Goal: Task Accomplishment & Management: Complete application form

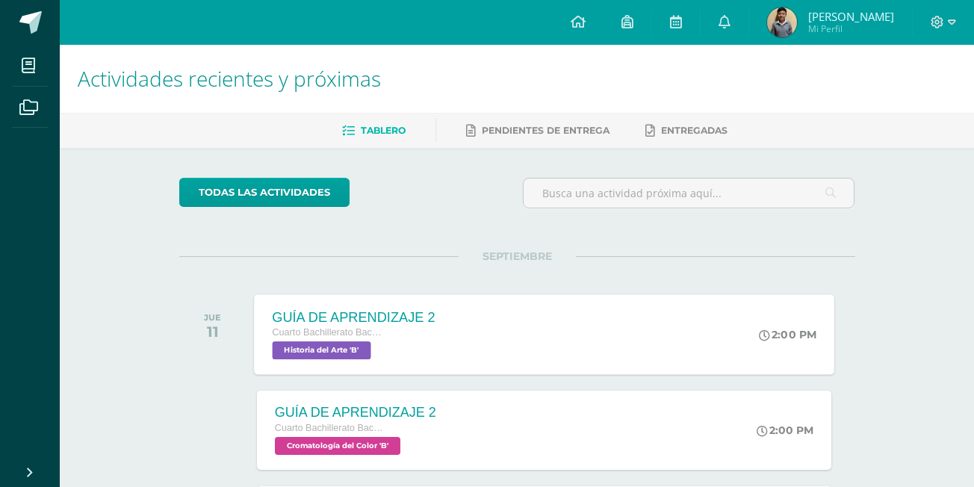
click at [563, 308] on div "GUÍA DE APRENDIZAJE 2 Cuarto Bachillerato Bachillerato en CCLL con Orientación …" at bounding box center [544, 334] width 580 height 80
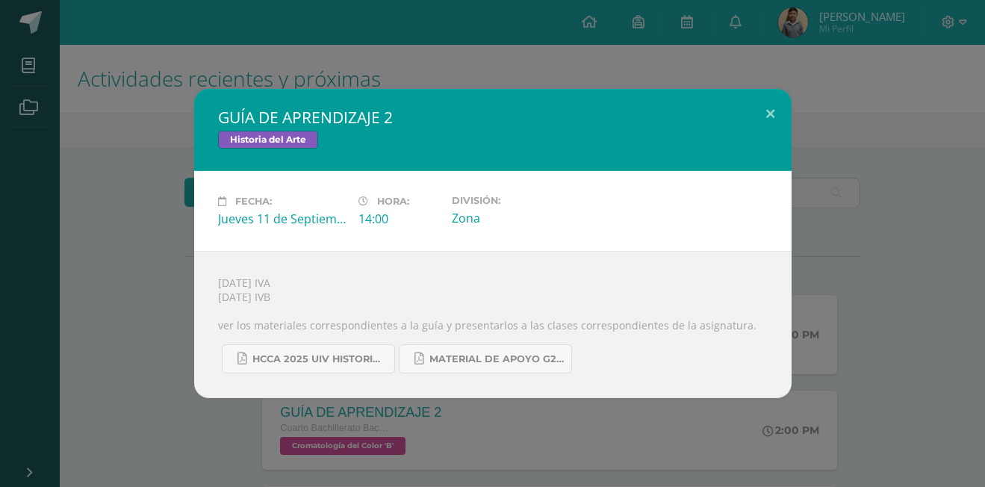
click at [167, 249] on div "GUÍA DE APRENDIZAJE 2 Historia del Arte Fecha: [DATE] Hora: 14:00 División:" at bounding box center [492, 243] width 973 height 309
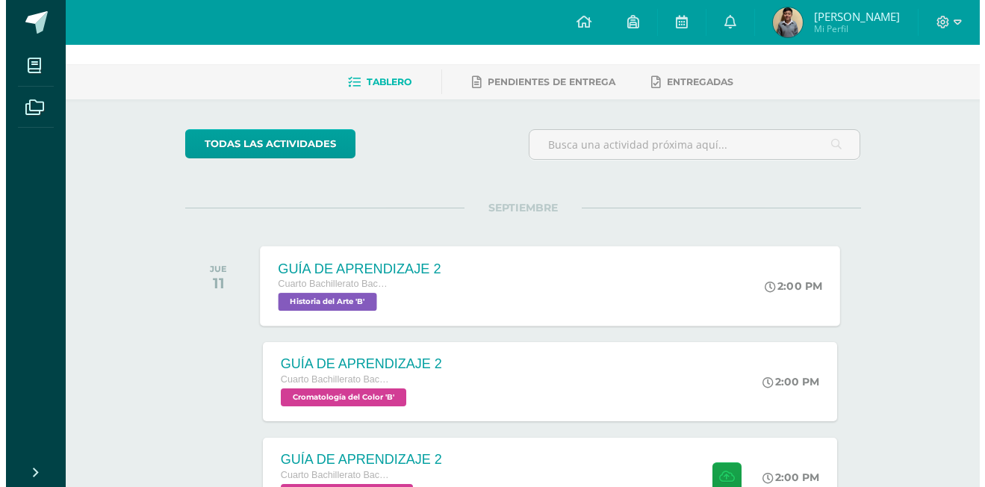
scroll to position [75, 0]
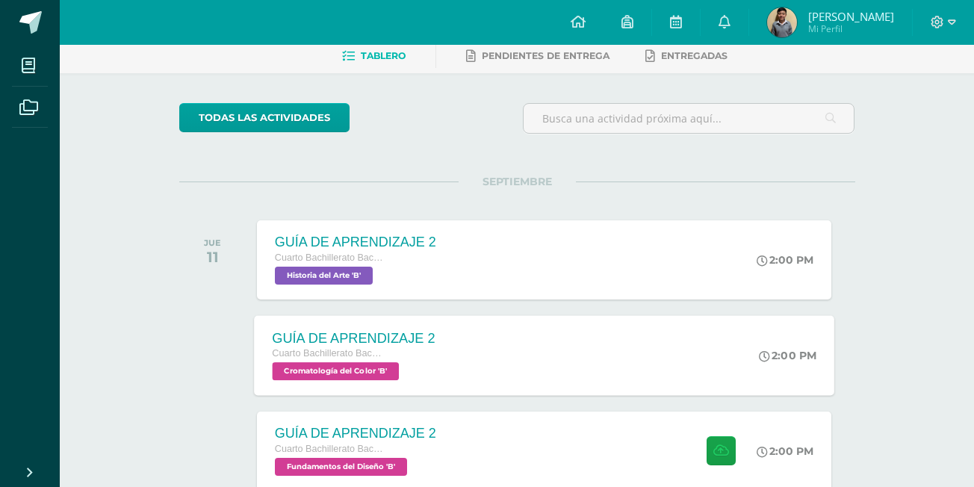
click at [526, 334] on div "GUÍA DE APRENDIZAJE 2 Cuarto Bachillerato Bachillerato en CCLL con Orientación …" at bounding box center [544, 355] width 580 height 80
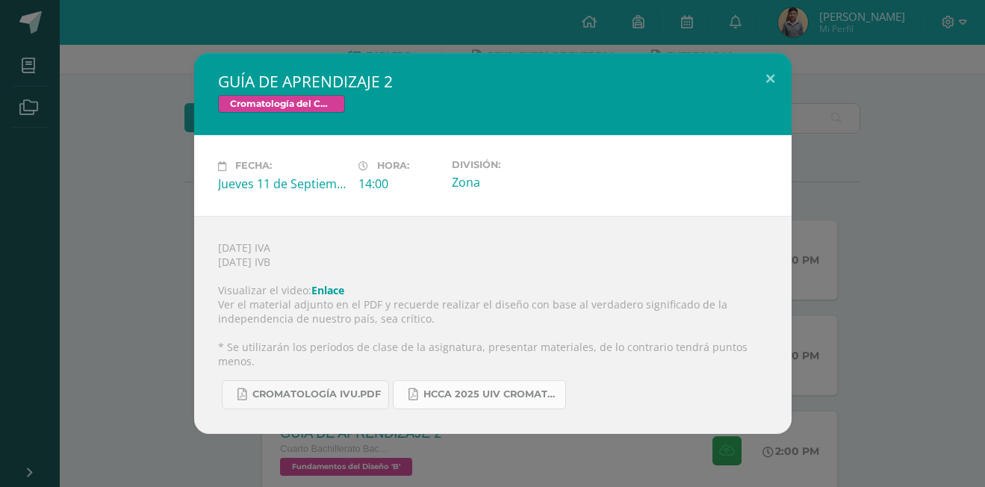
click at [455, 388] on span "HCCA 2025 UIV CROMATOLOGÍA DEL COLOR.docx.pdf" at bounding box center [490, 394] width 134 height 12
click at [291, 388] on span "CROMATOLOGÍA IVU.pdf" at bounding box center [316, 394] width 128 height 12
click at [163, 179] on div "GUÍA DE APRENDIZAJE 2 Cromatología del Color Fecha: [DATE] Hora: 14:00 División:" at bounding box center [492, 243] width 973 height 380
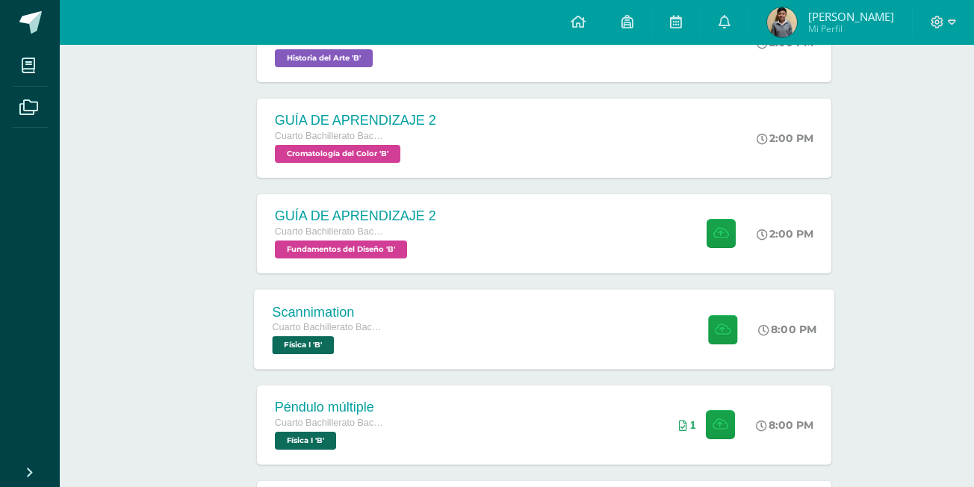
scroll to position [373, 0]
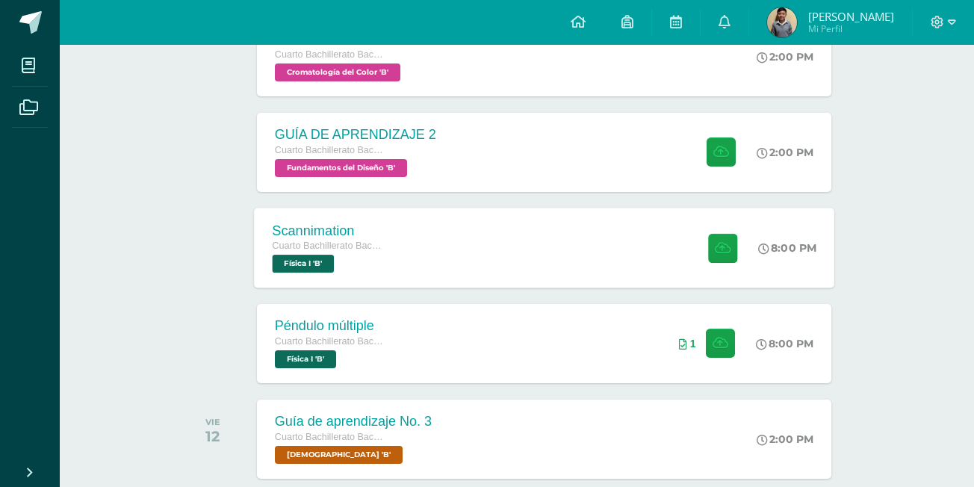
click at [590, 257] on div "Scannimation Cuarto Bachillerato Bachillerato en CCLL con Orientación en Diseño…" at bounding box center [544, 248] width 580 height 80
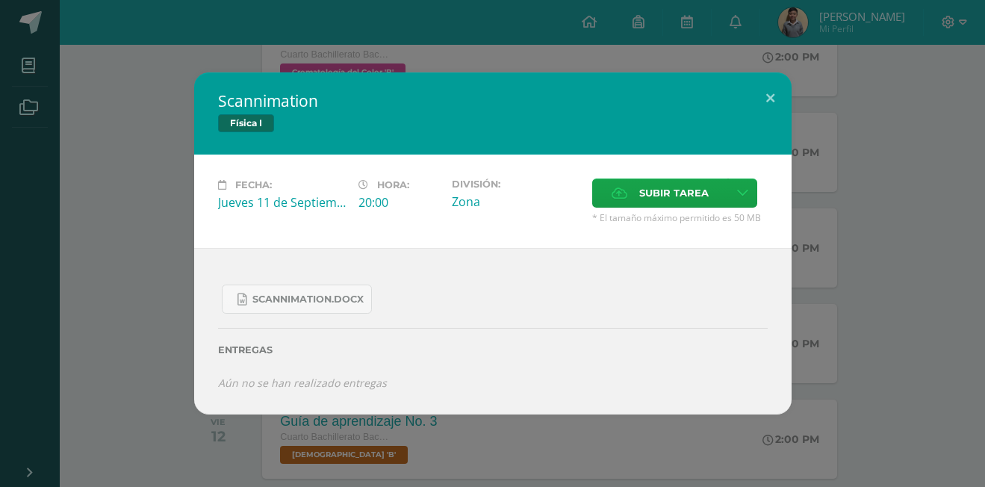
click at [112, 157] on div "Scannimation Física I Fecha: [DATE] Hora: 20:00 División: Zona Cancelar" at bounding box center [492, 242] width 973 height 341
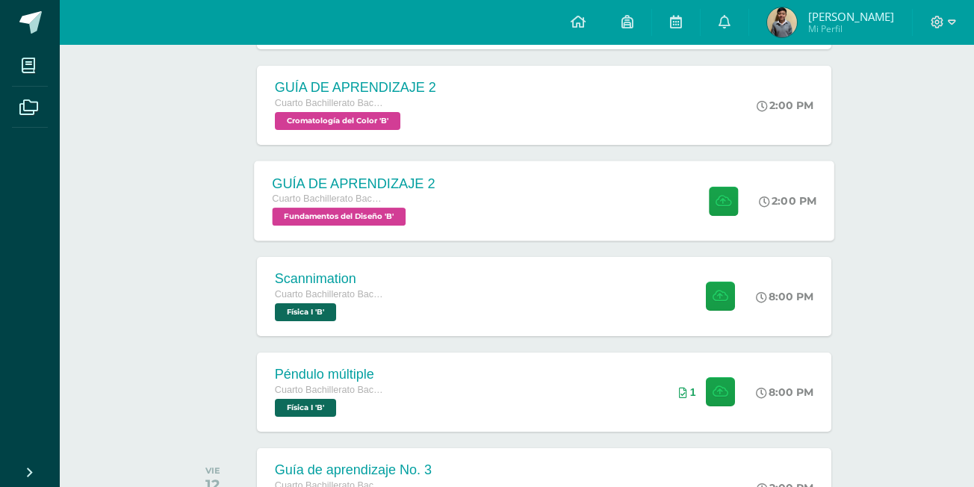
scroll to position [299, 0]
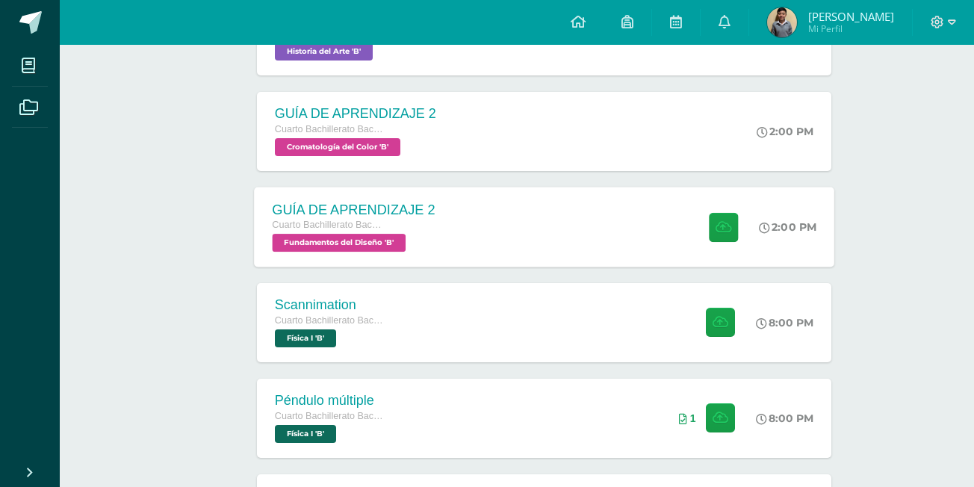
click at [613, 226] on div "GUÍA DE APRENDIZAJE 2 Cuarto Bachillerato Bachillerato en CCLL con Orientación …" at bounding box center [544, 227] width 580 height 80
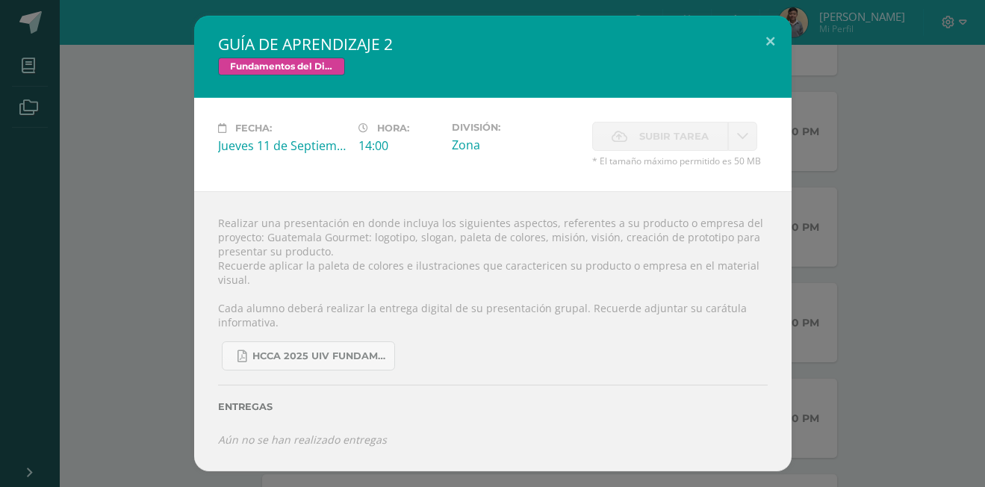
click at [692, 134] on span "Subir tarea" at bounding box center [673, 136] width 69 height 28
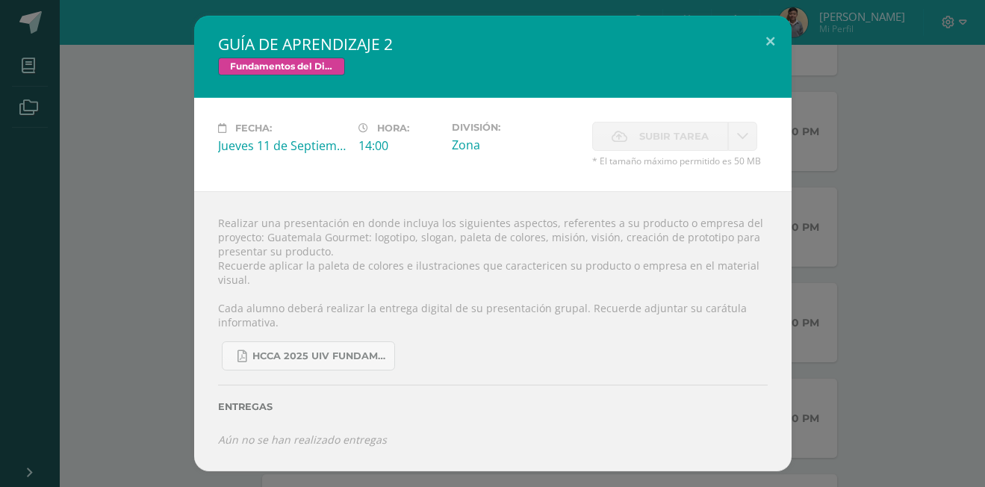
click at [692, 135] on span "Subir tarea" at bounding box center [673, 136] width 69 height 28
click at [768, 37] on button at bounding box center [770, 41] width 43 height 51
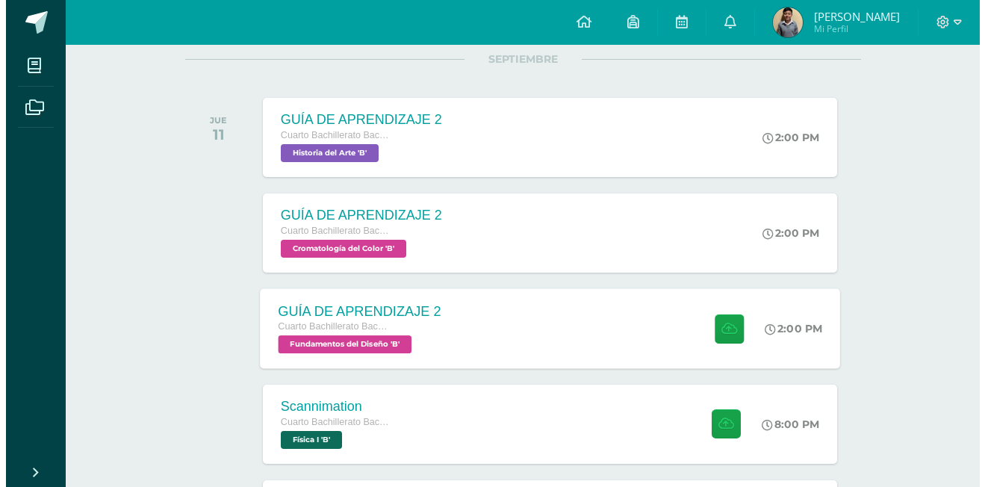
scroll to position [224, 0]
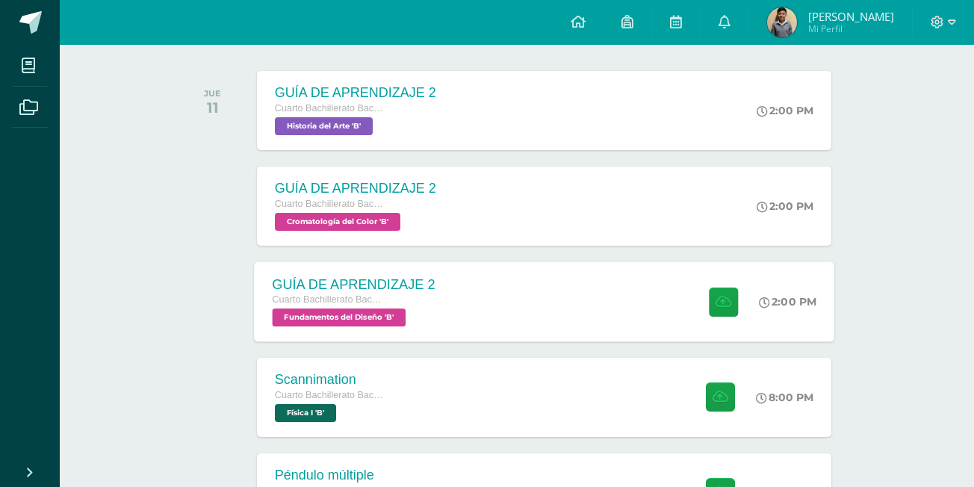
click at [472, 307] on div "GUÍA DE APRENDIZAJE 2 Cuarto Bachillerato Bachillerato en CCLL con Orientación …" at bounding box center [544, 301] width 580 height 80
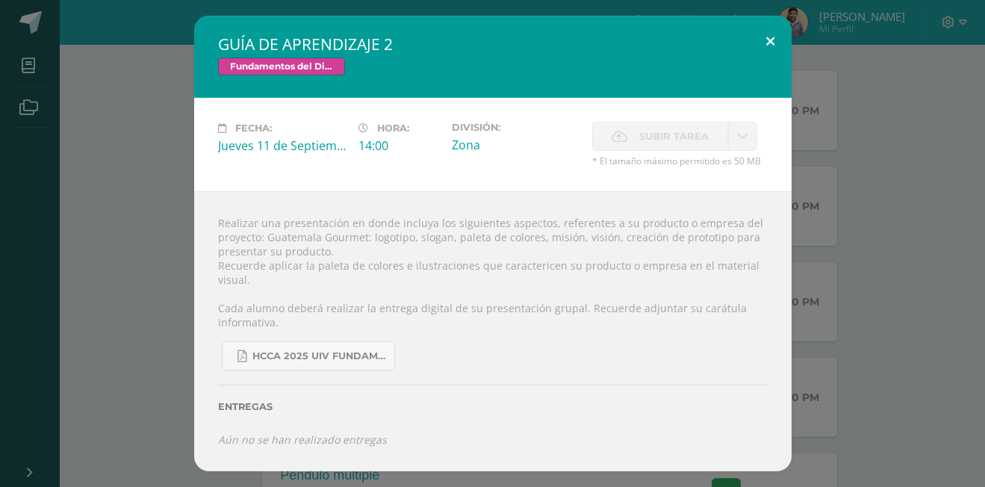
click at [773, 49] on button at bounding box center [770, 41] width 43 height 51
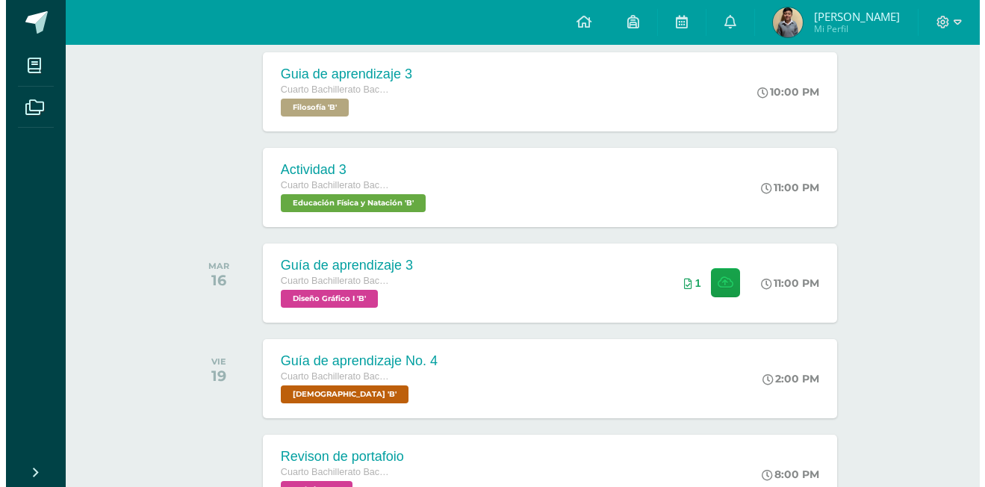
scroll to position [971, 0]
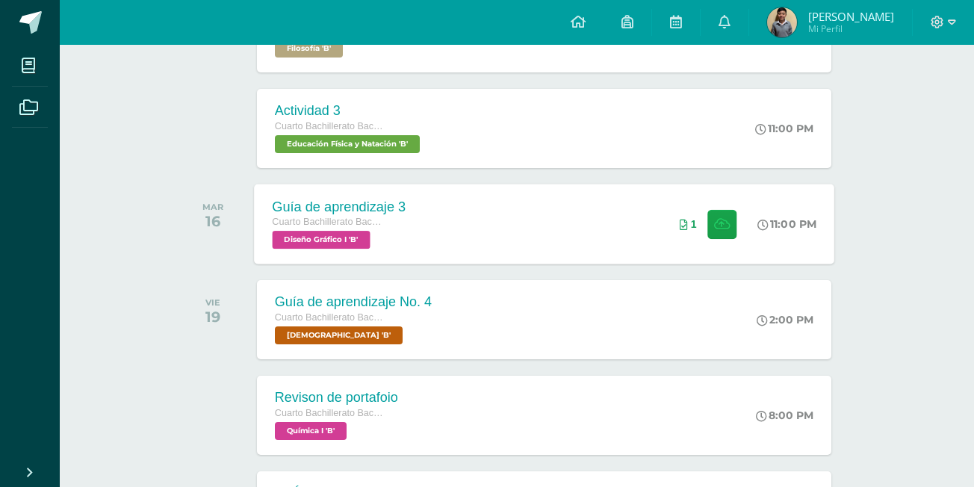
click at [596, 233] on div "Guía de aprendizaje 3 Cuarto Bachillerato Bachillerato en CCLL con Orientación …" at bounding box center [544, 224] width 580 height 80
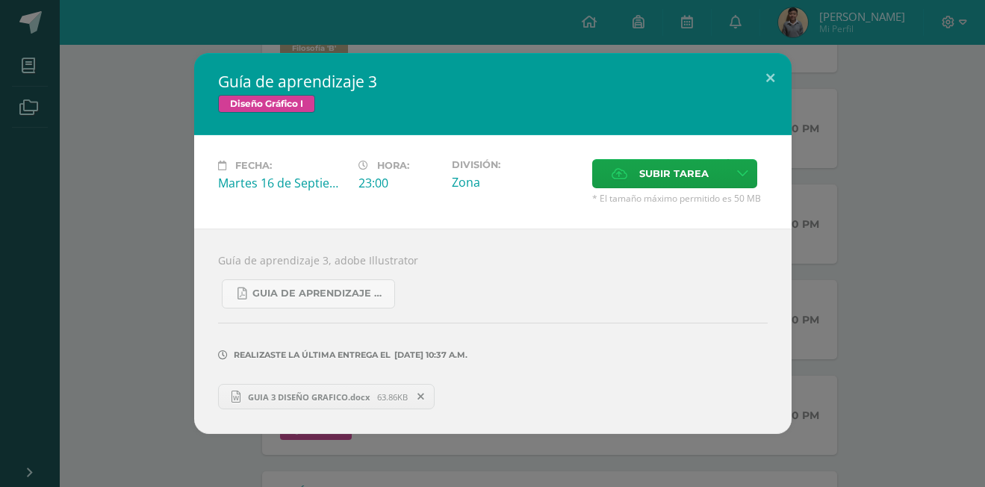
click at [314, 391] on span "GUIA 3 DISEÑO GRAFICO.docx" at bounding box center [308, 396] width 137 height 11
click at [423, 393] on icon at bounding box center [420, 396] width 7 height 10
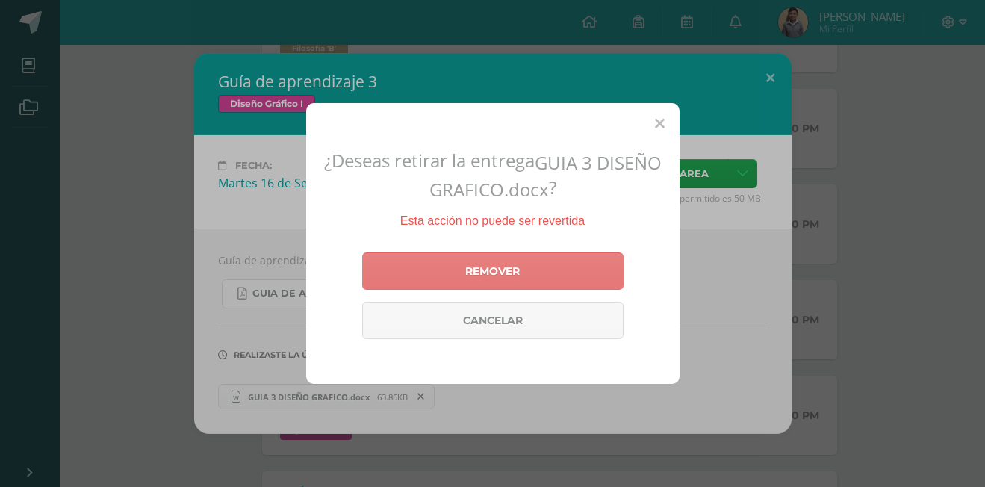
click at [570, 265] on link "Remover" at bounding box center [492, 270] width 261 height 37
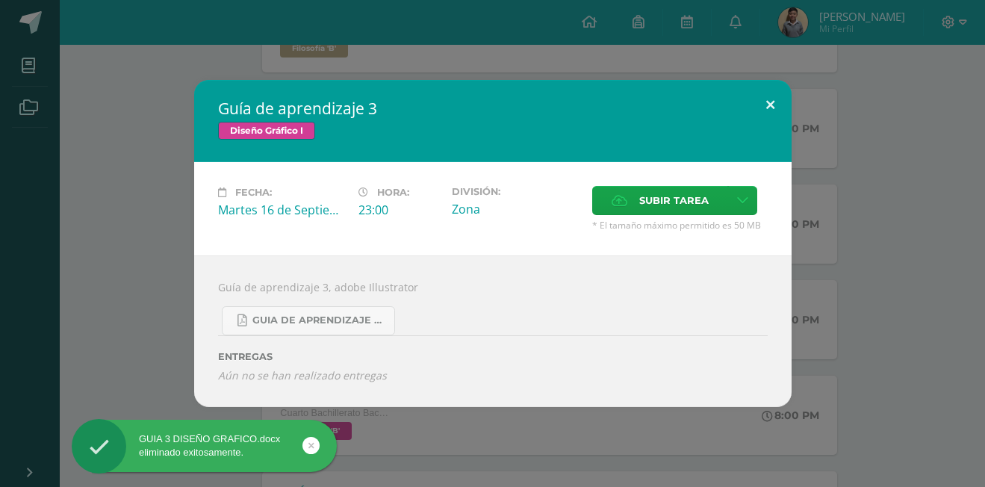
click at [764, 101] on button at bounding box center [770, 105] width 43 height 51
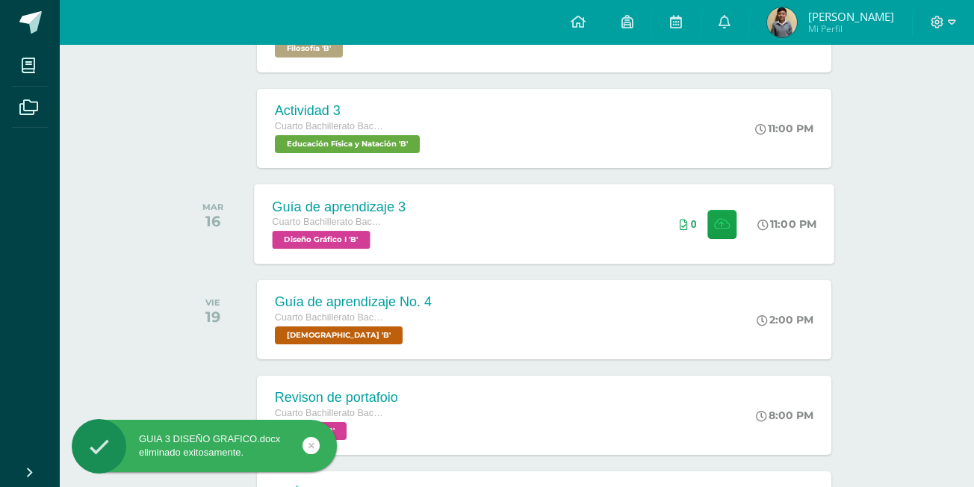
click at [438, 226] on div "Guía de aprendizaje 3 Cuarto Bachillerato Bachillerato en CCLL con Orientación …" at bounding box center [544, 224] width 580 height 80
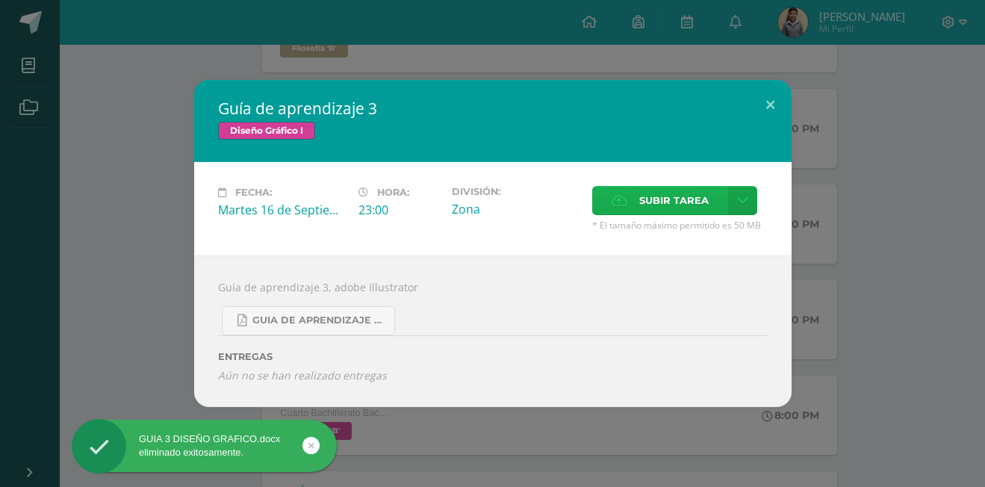
click at [662, 207] on span "Subir tarea" at bounding box center [673, 201] width 69 height 28
click at [0, 0] on input "Subir tarea" at bounding box center [0, 0] width 0 height 0
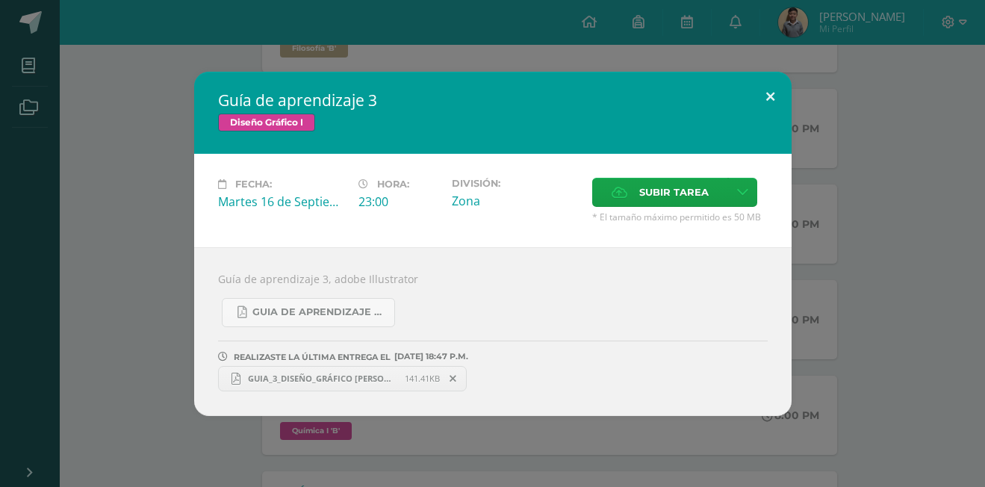
click at [788, 89] on button at bounding box center [770, 97] width 43 height 51
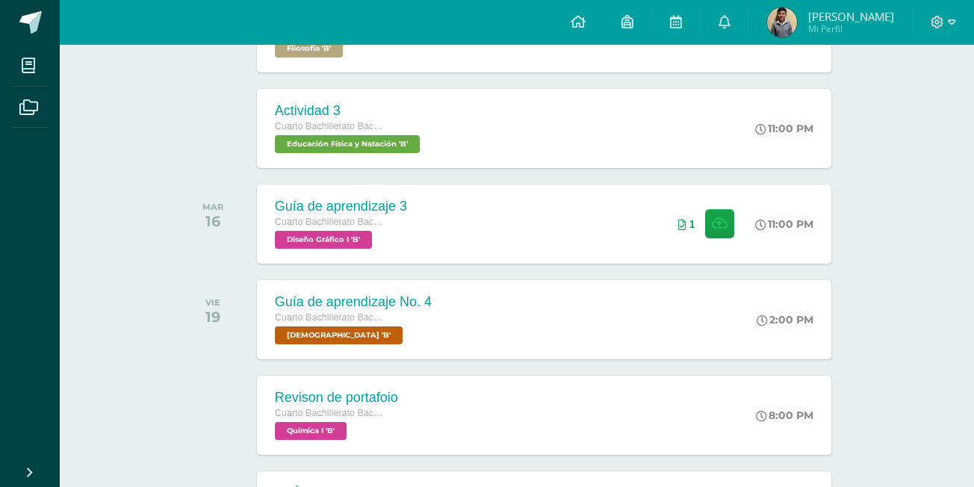
click at [902, 138] on div "Actividades recientes y próximas Tablero Pendientes de entrega Entregadas todas…" at bounding box center [517, 315] width 914 height 2482
click at [525, 237] on div "Guía de aprendizaje 3 Cuarto Bachillerato Bachillerato en CCLL con Orientación …" at bounding box center [544, 224] width 580 height 80
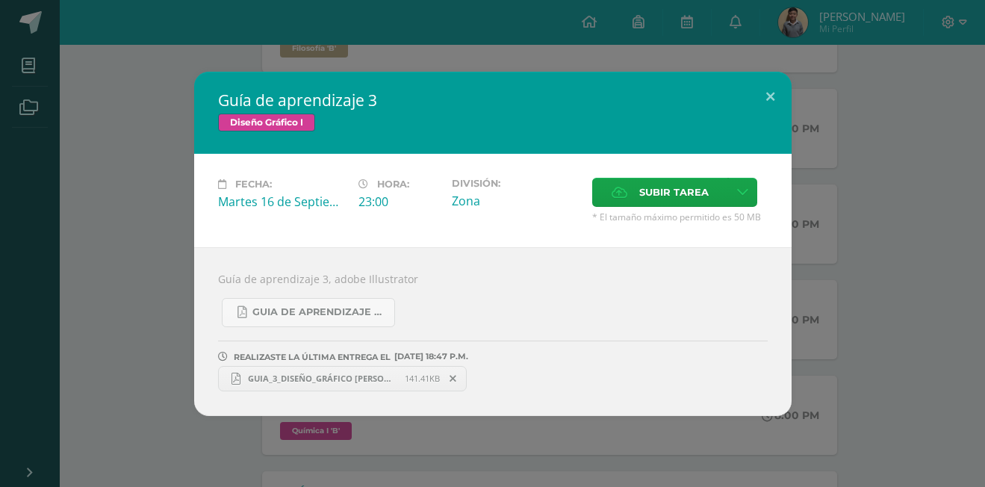
click at [331, 381] on span "GUIA_3_DISEÑO_GRÁFICO [PERSON_NAME] B 13.pdf" at bounding box center [322, 378] width 164 height 11
click at [768, 100] on button at bounding box center [770, 97] width 43 height 51
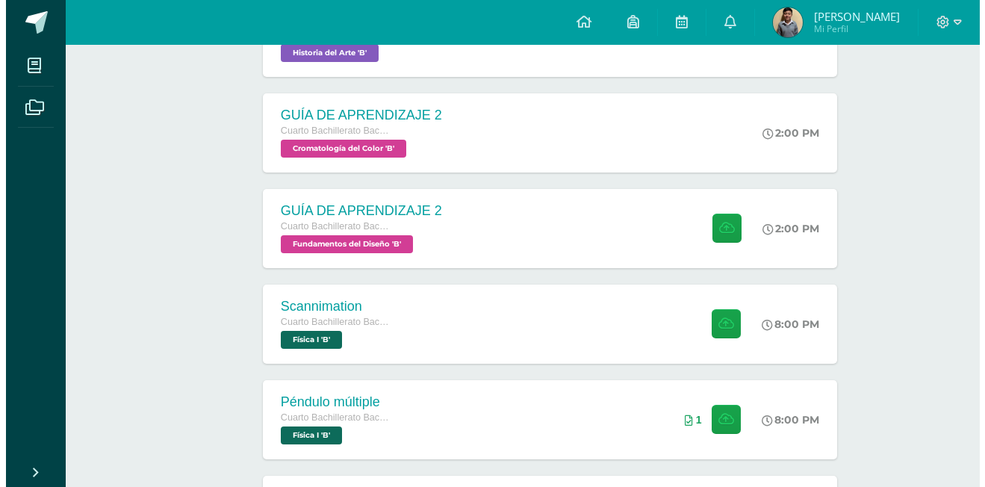
scroll to position [299, 0]
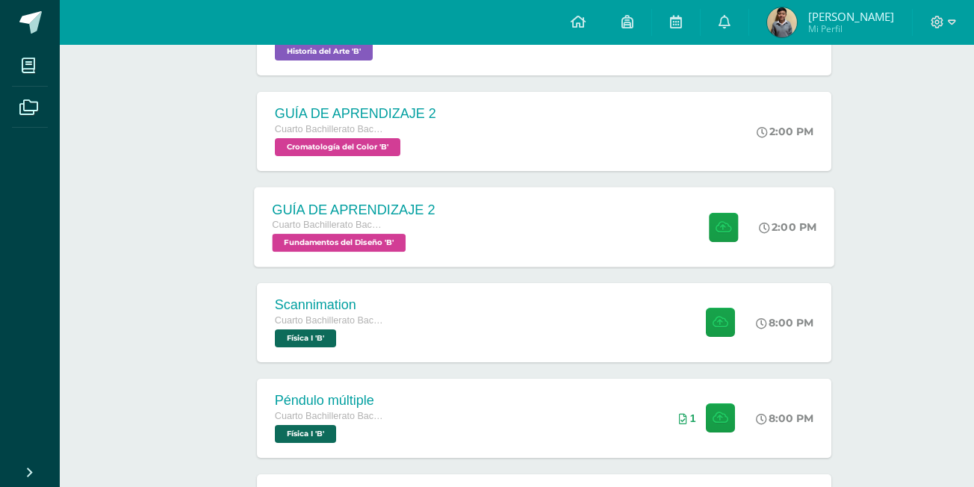
click at [567, 210] on div "GUÍA DE APRENDIZAJE 2 Cuarto Bachillerato Bachillerato en CCLL con Orientación …" at bounding box center [544, 227] width 580 height 80
